Goal: Find specific page/section: Find specific page/section

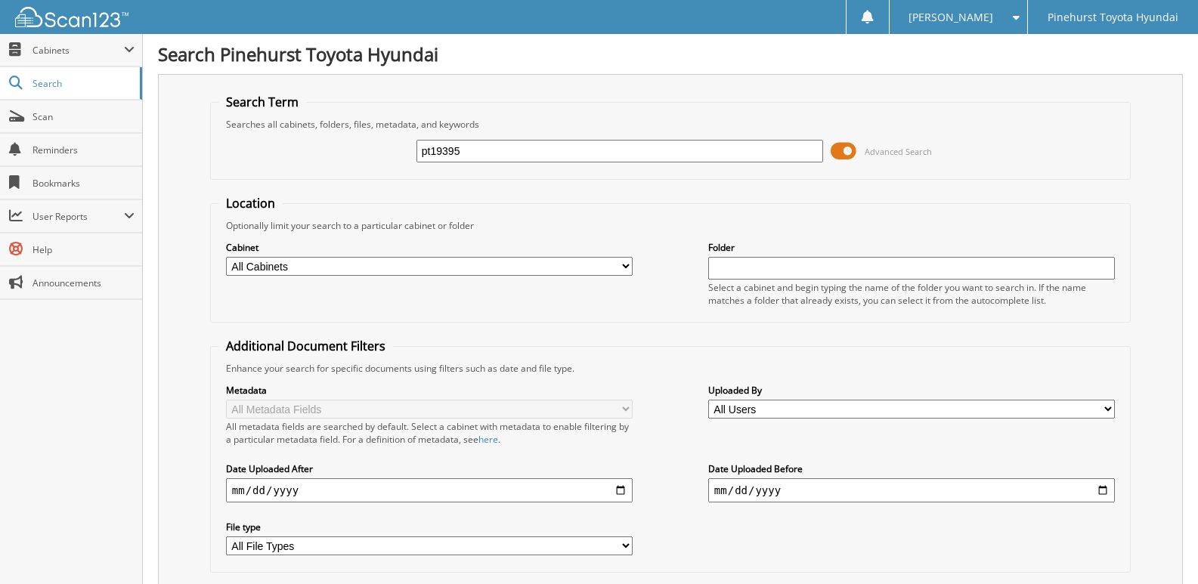
type input "pt19395"
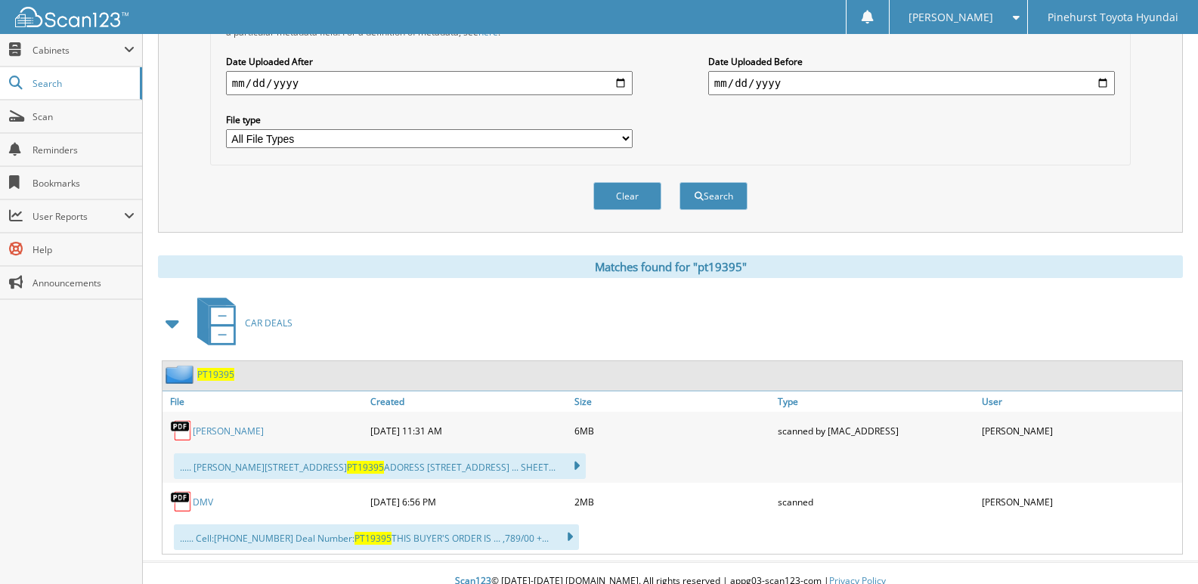
scroll to position [424, 0]
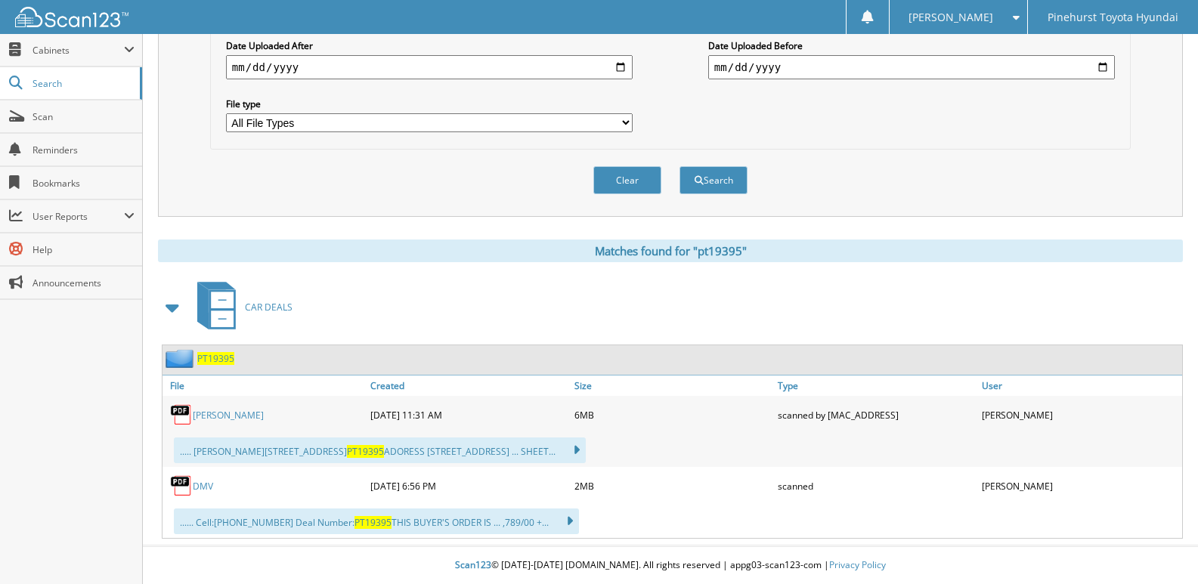
click at [209, 413] on link "HARRISON" at bounding box center [228, 415] width 71 height 13
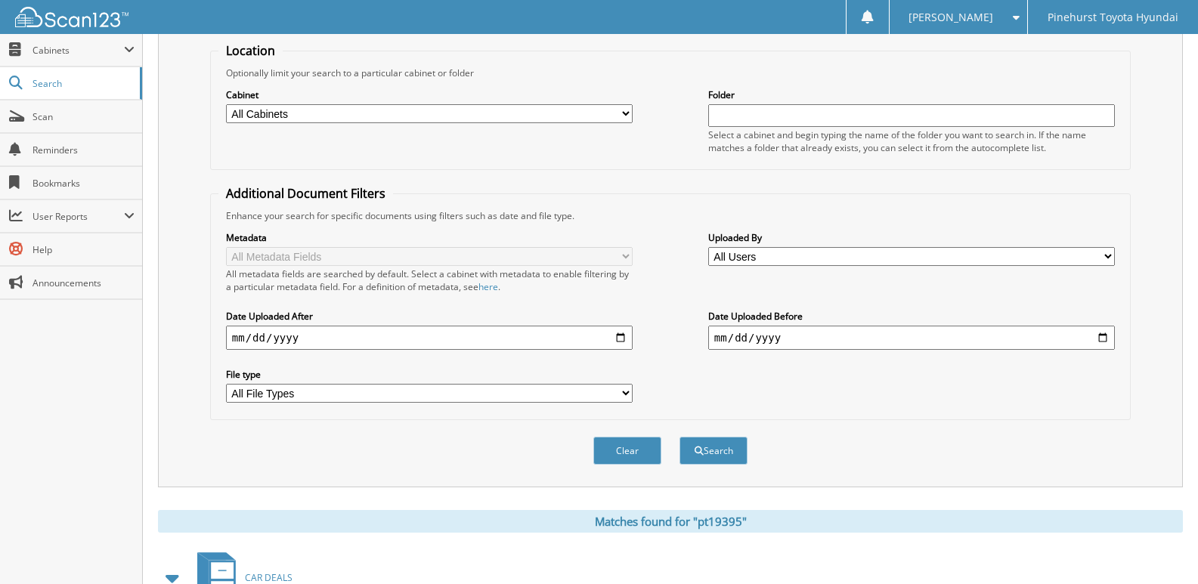
scroll to position [0, 0]
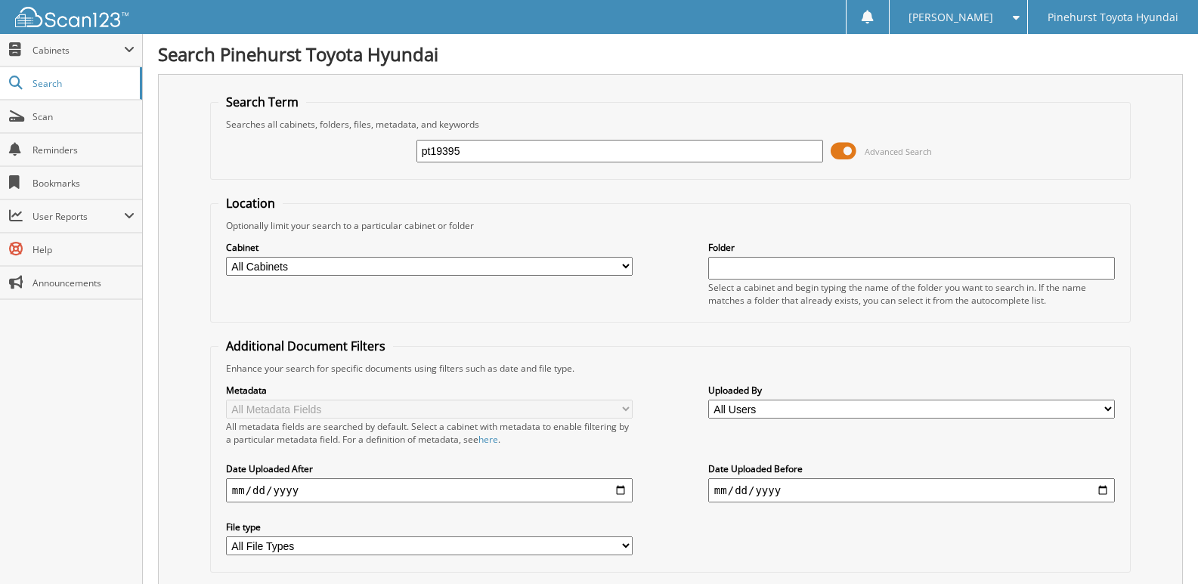
click at [503, 160] on input "pt19395" at bounding box center [620, 151] width 407 height 23
type input "pt22995"
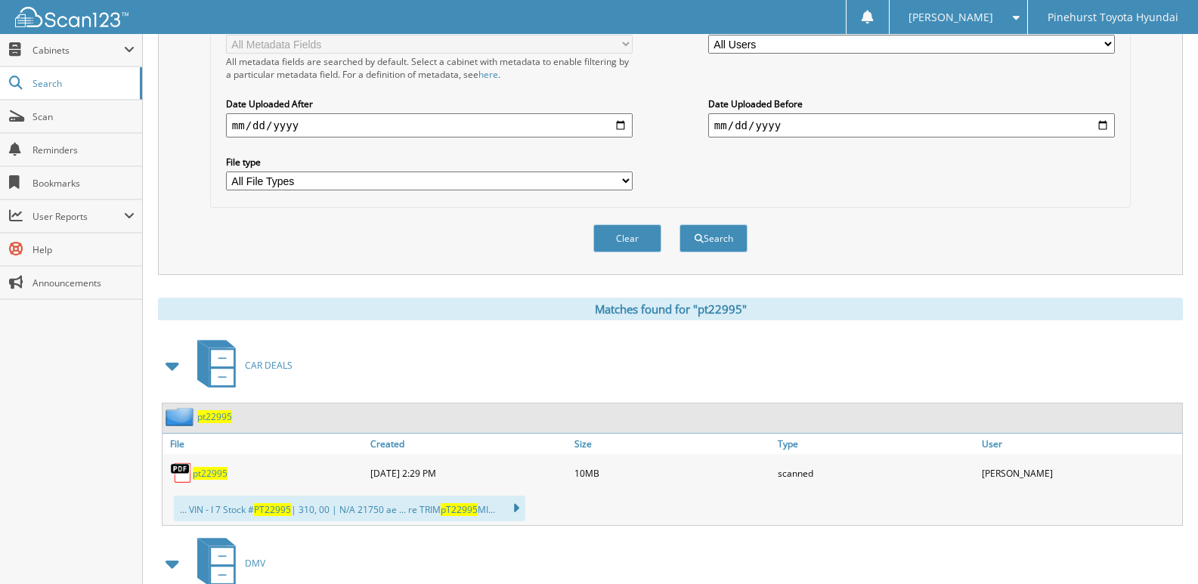
scroll to position [378, 0]
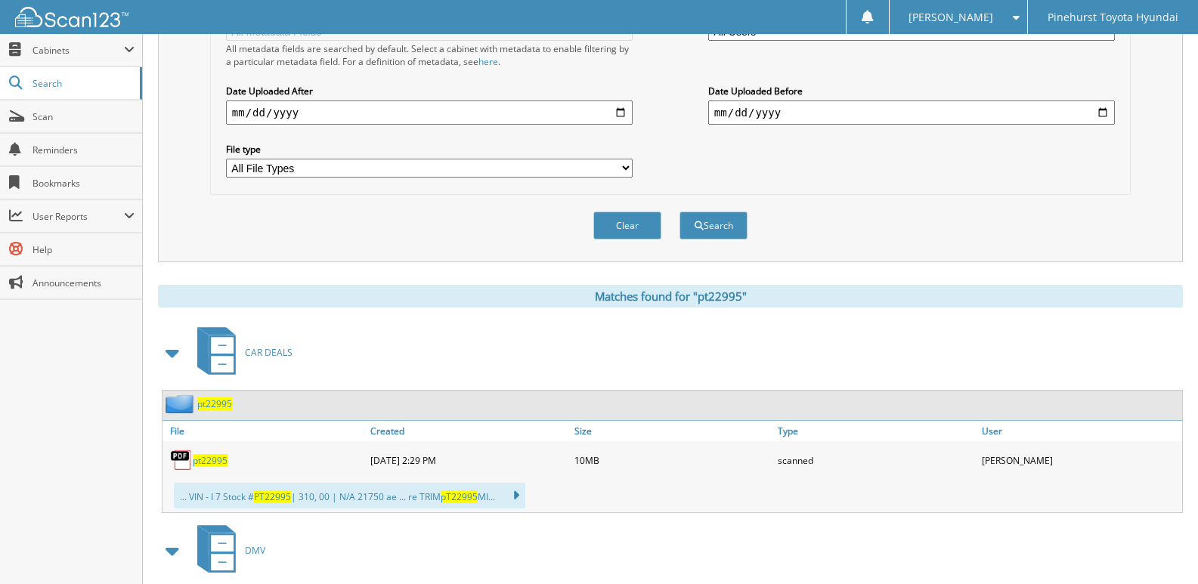
click at [203, 458] on span "pt22995" at bounding box center [210, 460] width 35 height 13
